Goal: Information Seeking & Learning: Check status

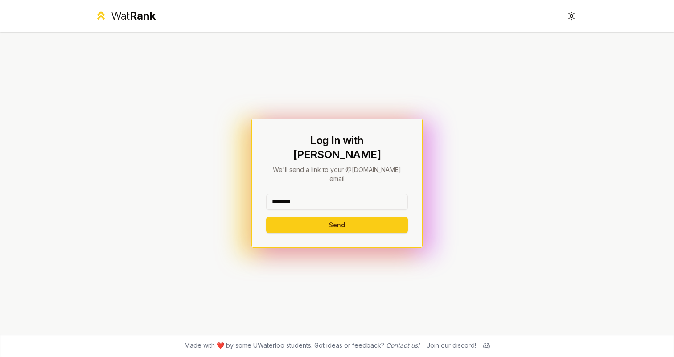
type input "********"
click at [337, 217] on button "Send" at bounding box center [337, 225] width 142 height 16
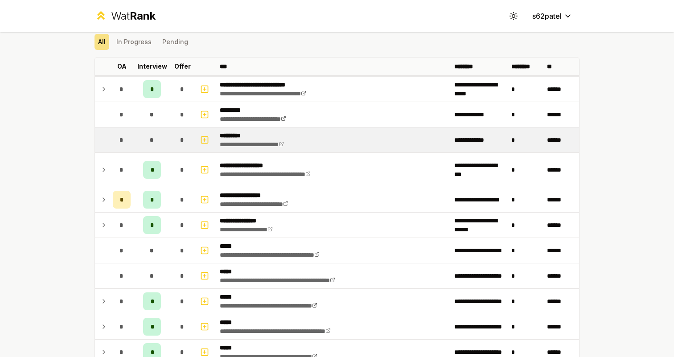
scroll to position [35, 0]
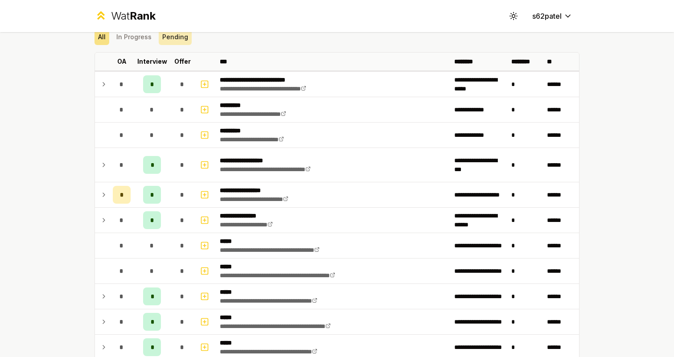
click at [174, 40] on button "Pending" at bounding box center [175, 37] width 33 height 16
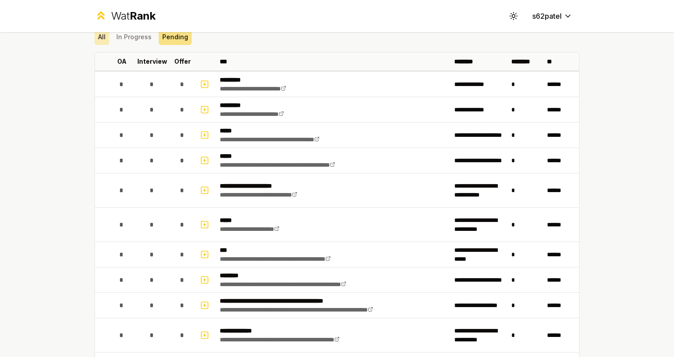
click at [104, 37] on button "All" at bounding box center [102, 37] width 15 height 16
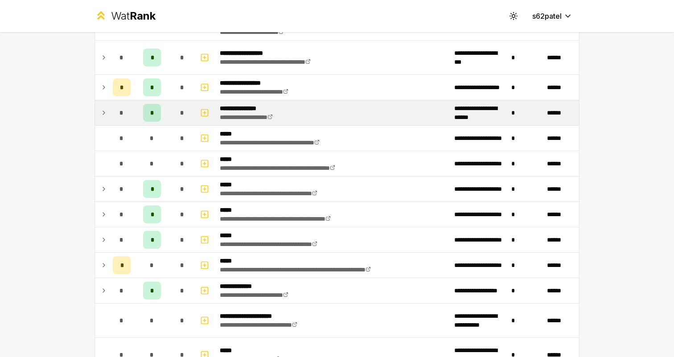
scroll to position [145, 0]
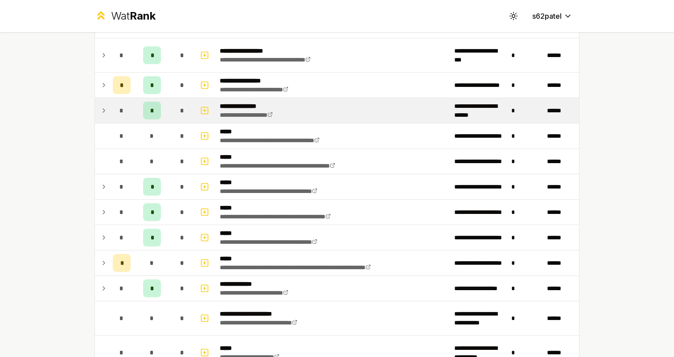
click at [119, 109] on div "*" at bounding box center [122, 111] width 18 height 18
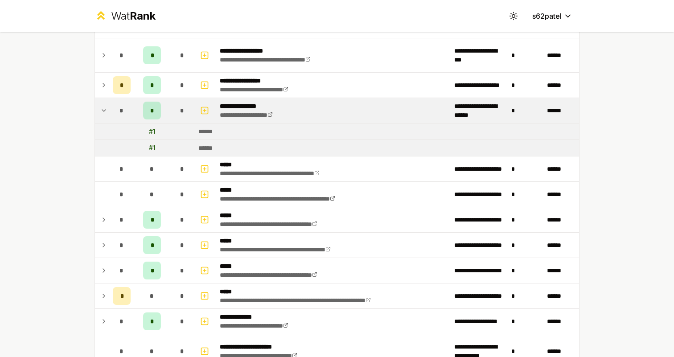
click at [119, 109] on div "*" at bounding box center [122, 111] width 18 height 18
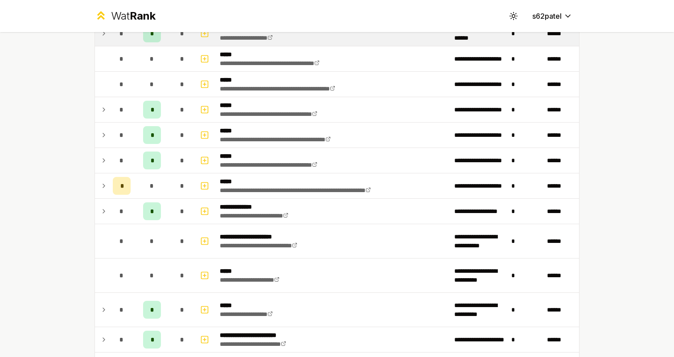
scroll to position [231, 0]
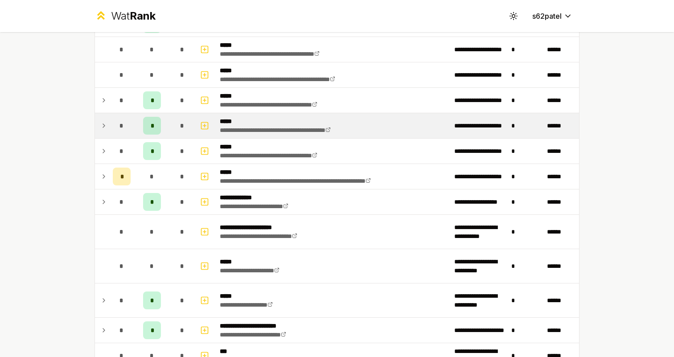
click at [117, 132] on div "*" at bounding box center [122, 126] width 18 height 18
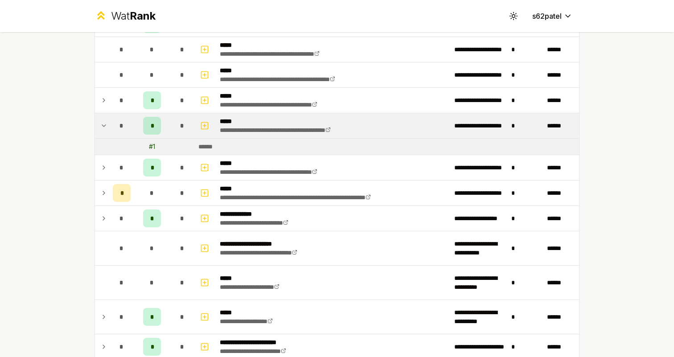
click at [117, 132] on div "*" at bounding box center [122, 126] width 18 height 18
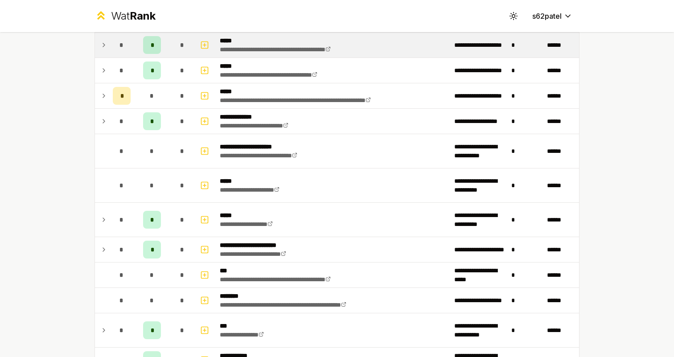
scroll to position [319, 0]
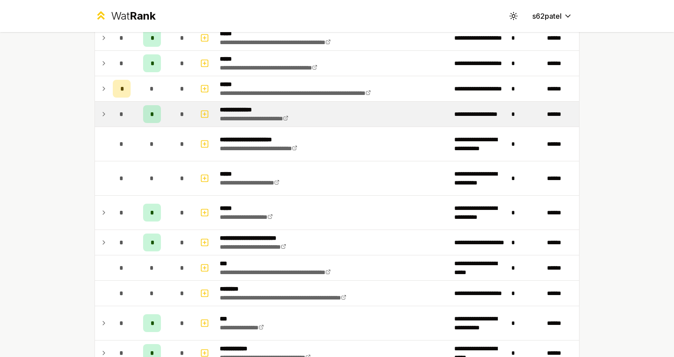
click at [115, 116] on div "*" at bounding box center [122, 114] width 18 height 18
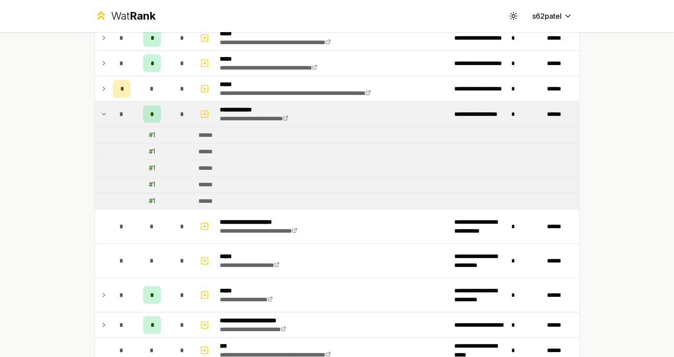
click at [115, 116] on div "*" at bounding box center [122, 114] width 18 height 18
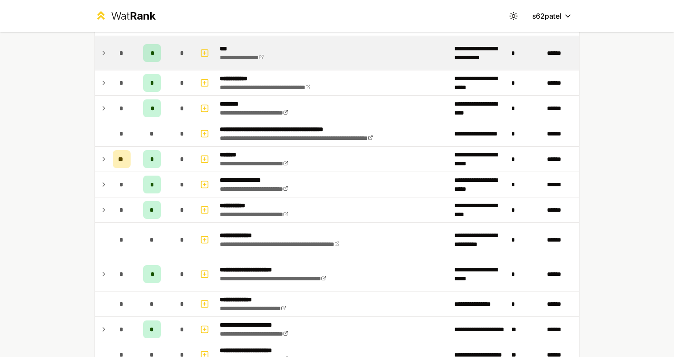
scroll to position [595, 0]
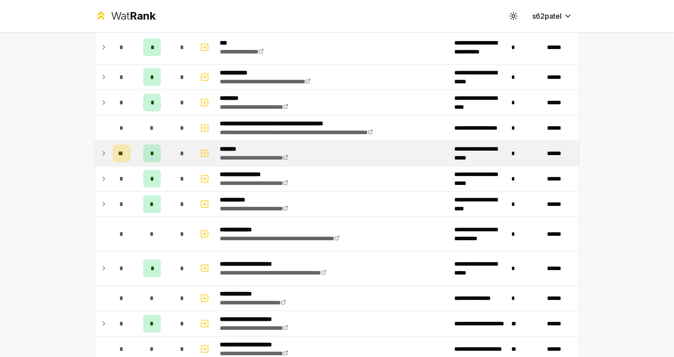
click at [97, 148] on td at bounding box center [102, 153] width 14 height 25
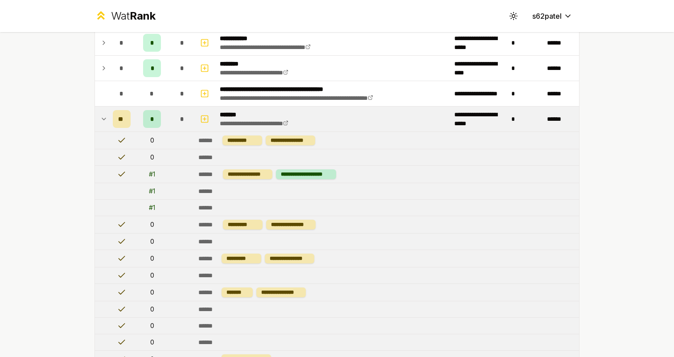
scroll to position [723, 0]
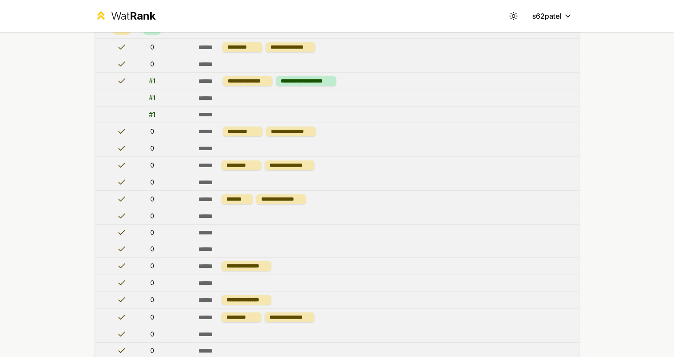
drag, startPoint x: 303, startPoint y: 76, endPoint x: 384, endPoint y: 76, distance: 81.6
click at [384, 76] on td "**********" at bounding box center [387, 81] width 384 height 17
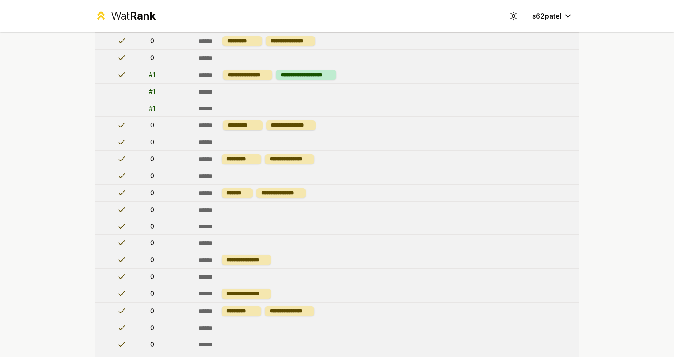
scroll to position [604, 0]
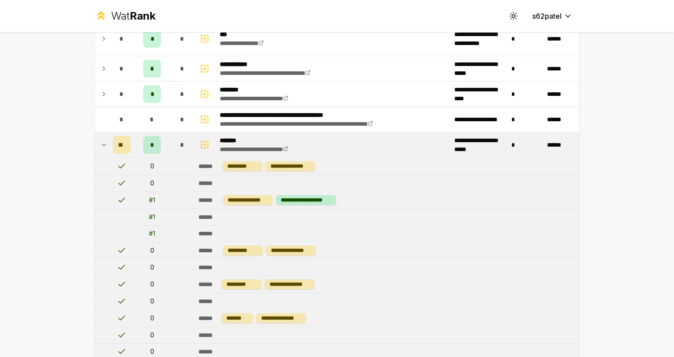
click at [103, 147] on icon at bounding box center [103, 145] width 7 height 11
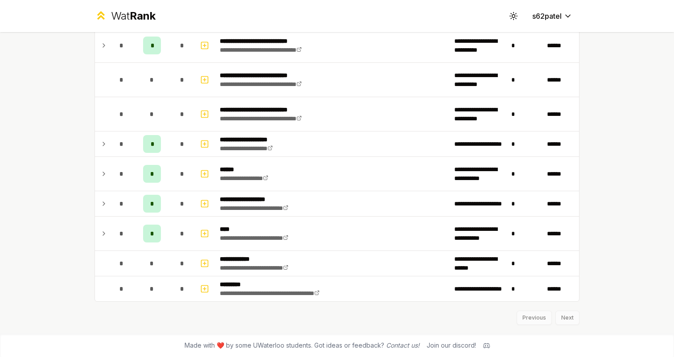
scroll to position [963, 0]
